Goal: Task Accomplishment & Management: Complete application form

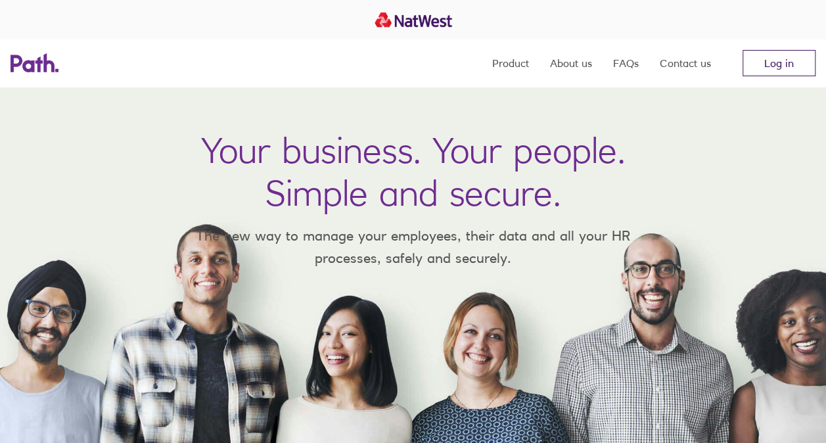
click at [771, 54] on link "Log in" at bounding box center [778, 63] width 73 height 26
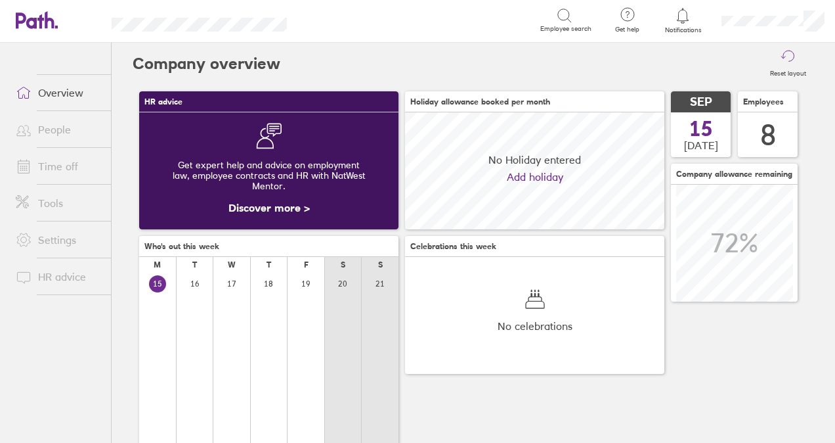
scroll to position [117, 259]
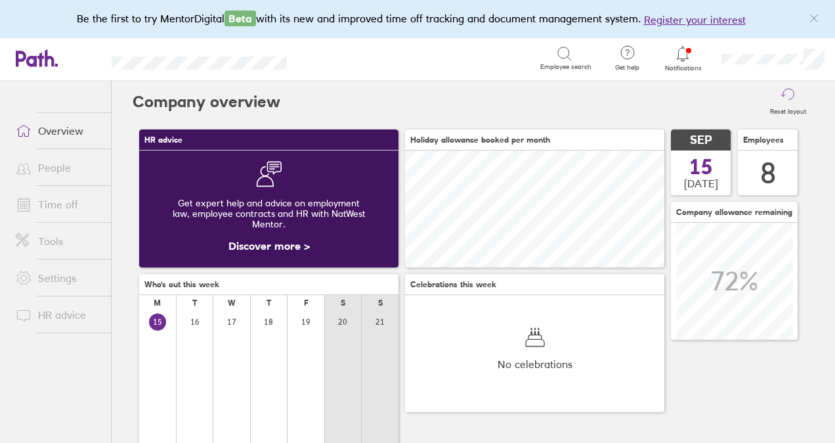
click at [41, 166] on link "People" at bounding box center [58, 167] width 106 height 26
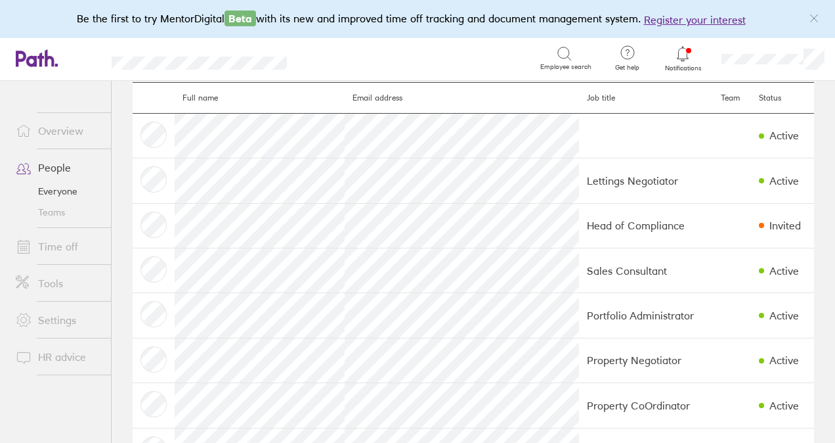
scroll to position [91, 0]
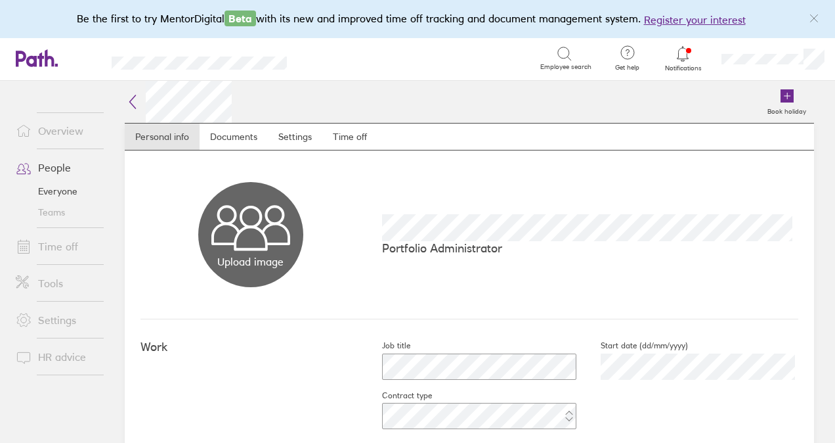
click at [813, 16] on icon "link" at bounding box center [814, 18] width 11 height 11
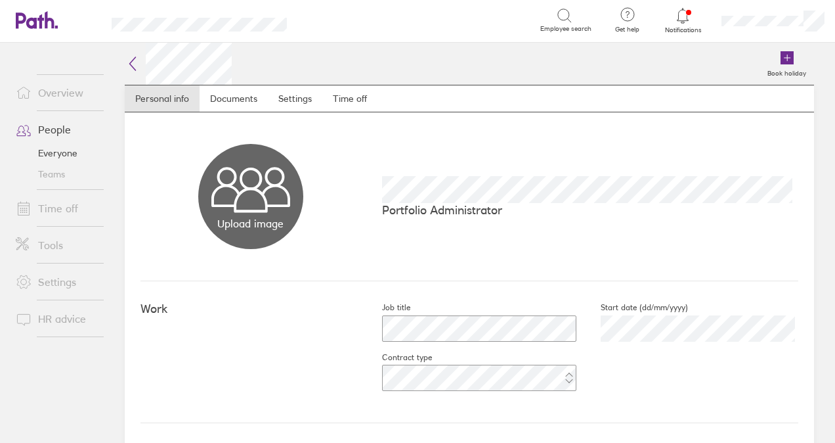
click at [55, 127] on link "People" at bounding box center [58, 129] width 106 height 26
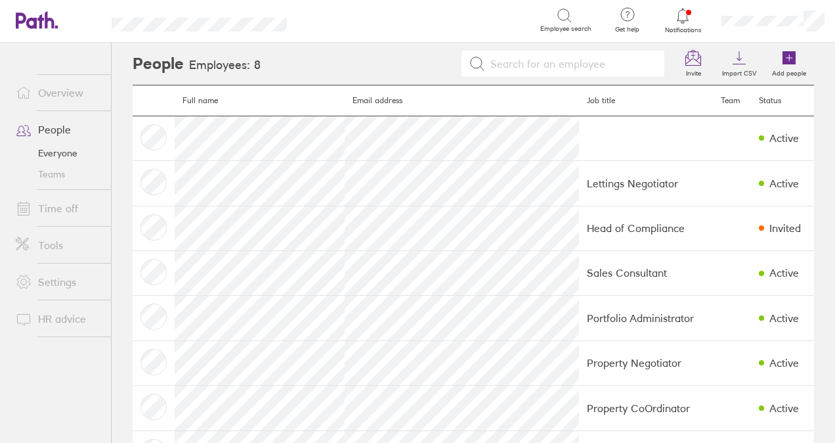
click at [54, 280] on link "Settings" at bounding box center [58, 282] width 106 height 26
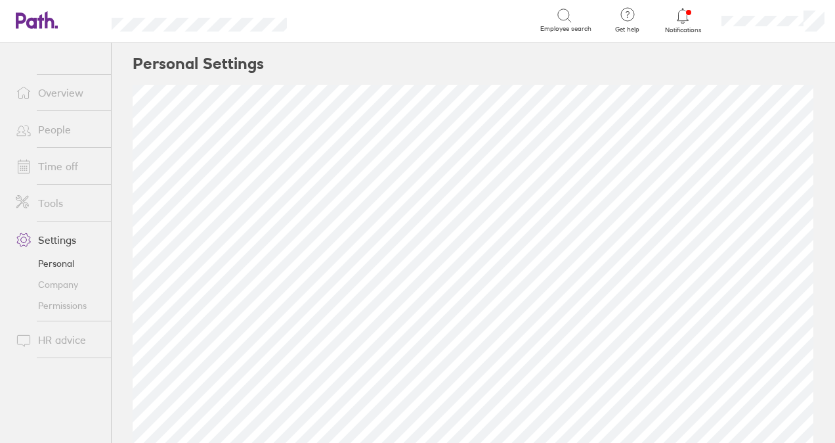
click at [51, 201] on link "Tools" at bounding box center [58, 203] width 106 height 26
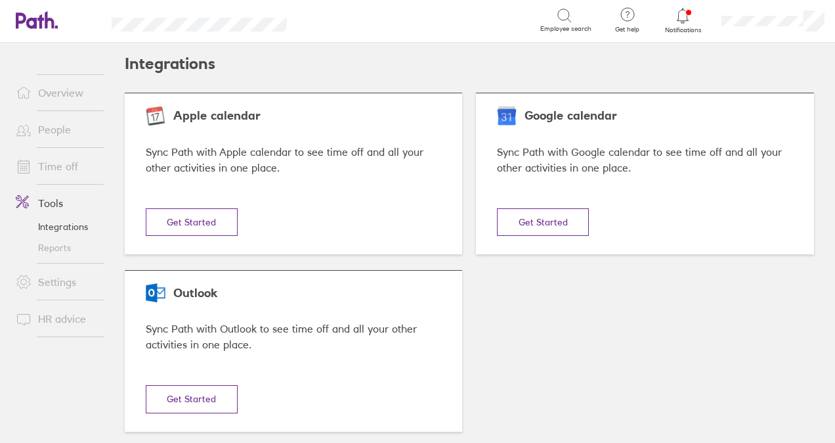
click at [49, 129] on link "People" at bounding box center [58, 129] width 106 height 26
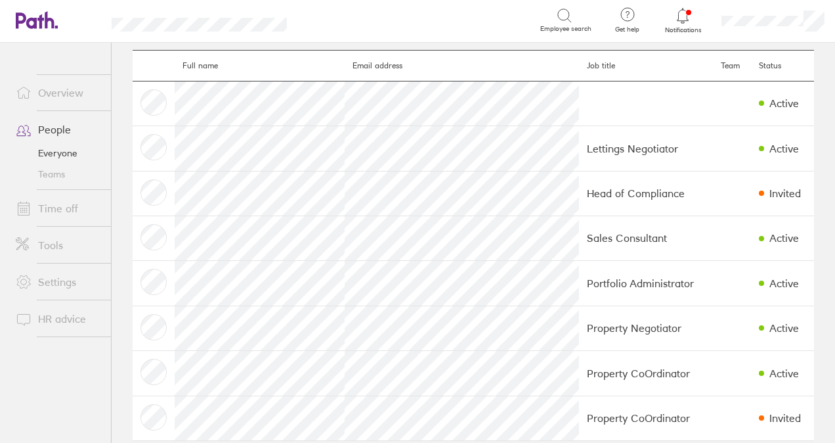
scroll to position [53, 0]
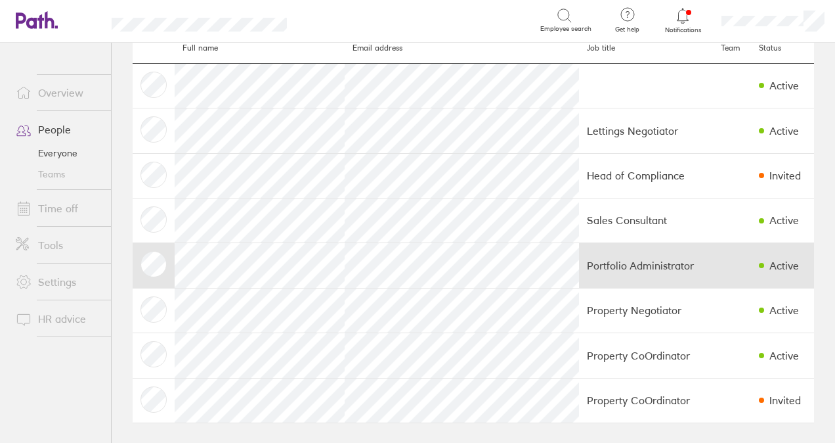
click at [770, 264] on div "Active" at bounding box center [785, 265] width 30 height 12
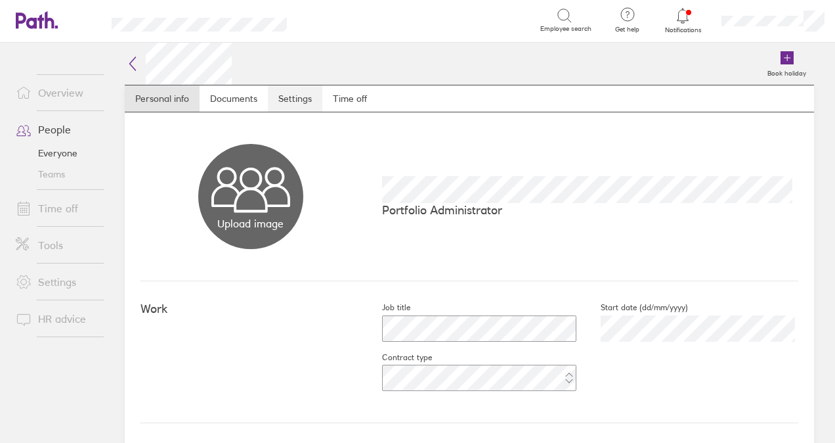
click at [294, 98] on link "Settings" at bounding box center [295, 98] width 55 height 26
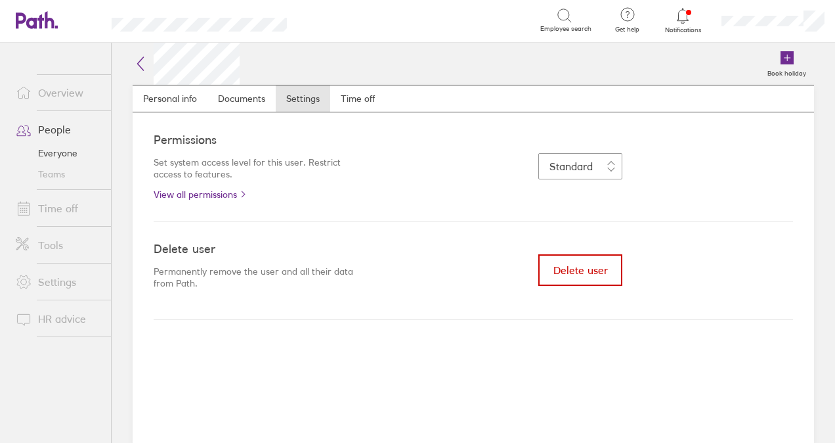
click at [582, 273] on span "Delete user" at bounding box center [581, 270] width 55 height 12
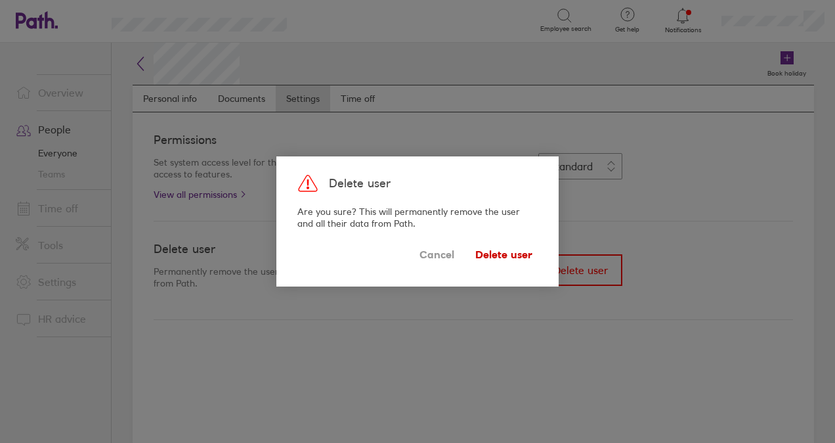
click at [508, 255] on span "Delete user" at bounding box center [504, 254] width 57 height 21
click at [498, 255] on span "Delete user" at bounding box center [504, 254] width 57 height 21
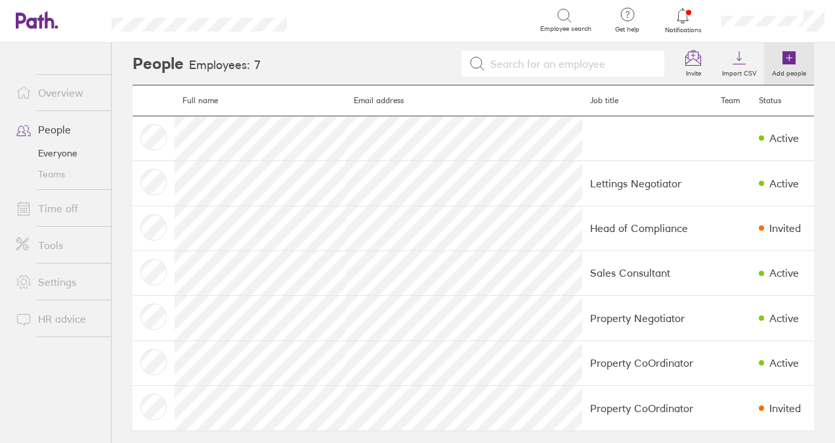
click at [783, 59] on icon at bounding box center [789, 57] width 13 height 13
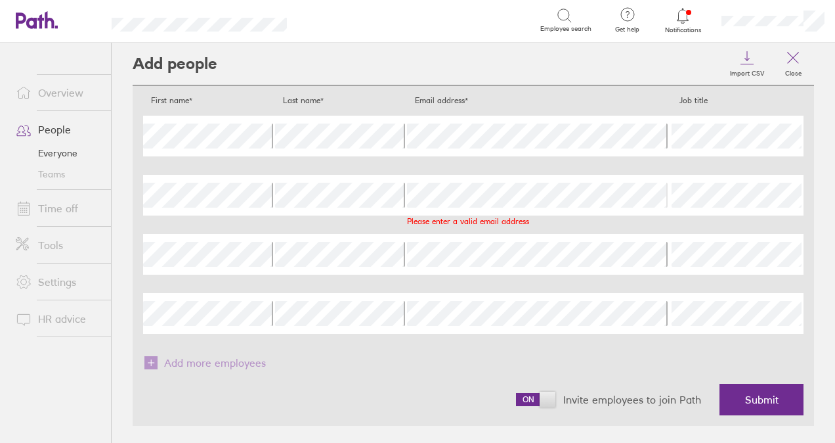
click at [382, 200] on div "First name Last name Email address Please enter a valid email address Job title" at bounding box center [473, 195] width 661 height 41
click at [759, 399] on span "Submit" at bounding box center [761, 399] width 33 height 12
